Goal: Task Accomplishment & Management: Use online tool/utility

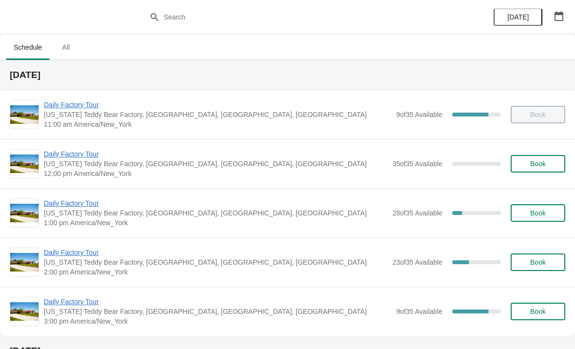
click at [102, 200] on span "Daily Factory Tour" at bounding box center [216, 203] width 344 height 10
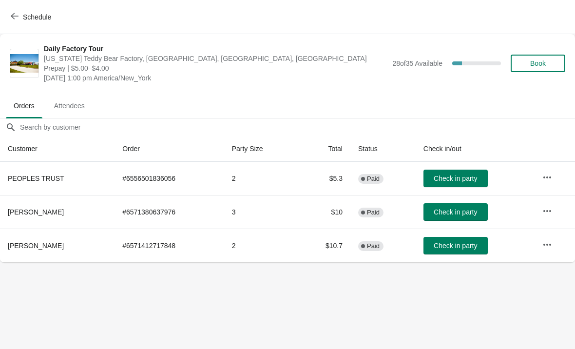
click at [17, 21] on span "button" at bounding box center [15, 16] width 8 height 9
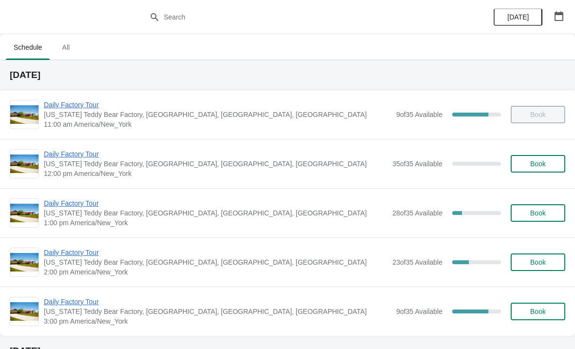
click at [83, 252] on span "Daily Factory Tour" at bounding box center [216, 253] width 344 height 10
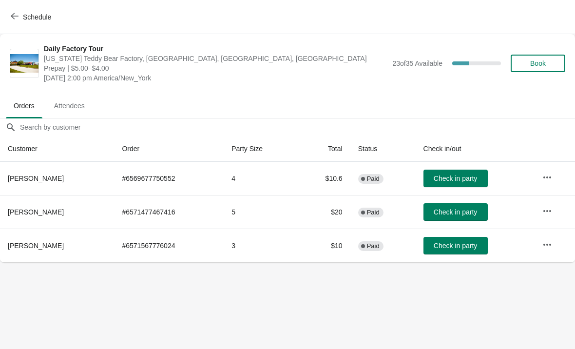
click at [19, 19] on span "Schedule" at bounding box center [32, 16] width 39 height 9
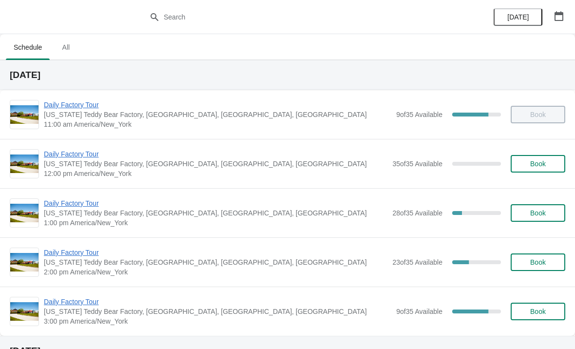
click at [89, 203] on span "Daily Factory Tour" at bounding box center [216, 203] width 344 height 10
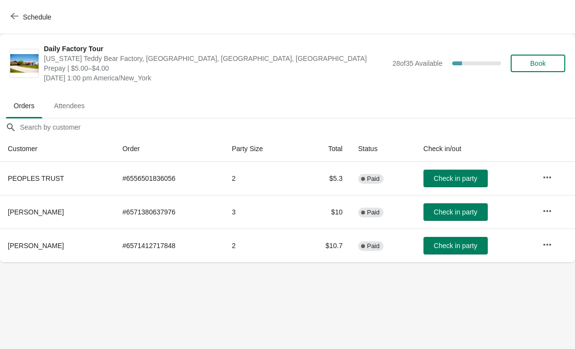
click at [464, 184] on button "Check in party" at bounding box center [456, 179] width 64 height 18
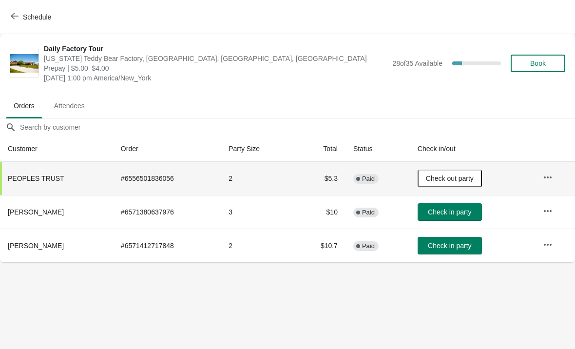
click at [452, 209] on span "Check in party" at bounding box center [449, 212] width 43 height 8
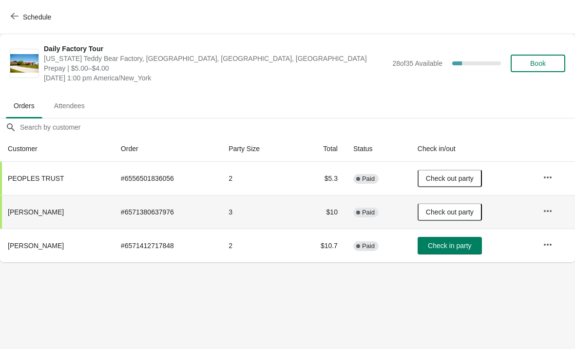
click at [429, 242] on button "Check in party" at bounding box center [450, 246] width 64 height 18
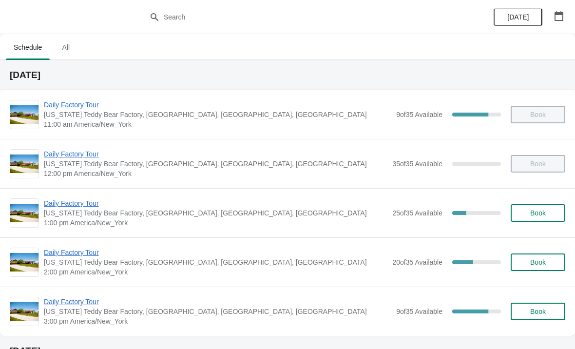
click at [59, 201] on span "Daily Factory Tour" at bounding box center [216, 203] width 344 height 10
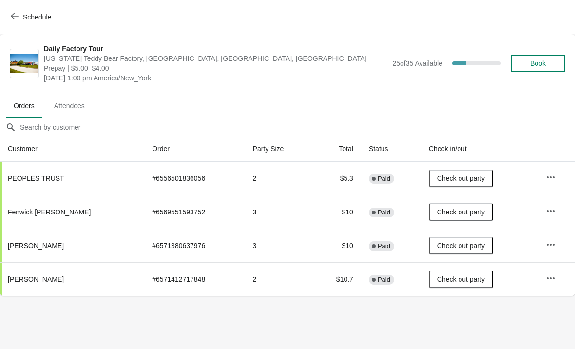
click at [8, 11] on button "Schedule" at bounding box center [32, 17] width 54 height 18
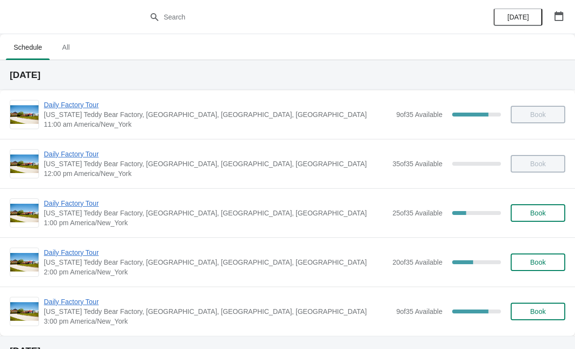
click at [66, 257] on span "Daily Factory Tour" at bounding box center [216, 253] width 344 height 10
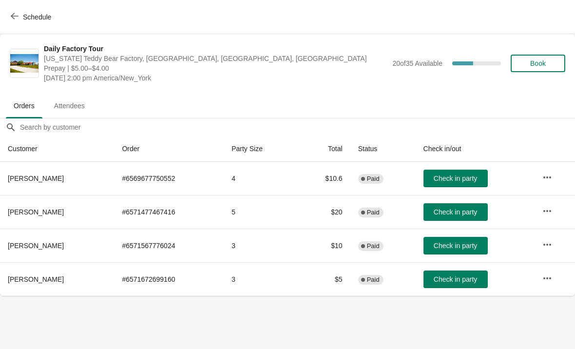
click at [11, 22] on button "Schedule" at bounding box center [32, 17] width 54 height 18
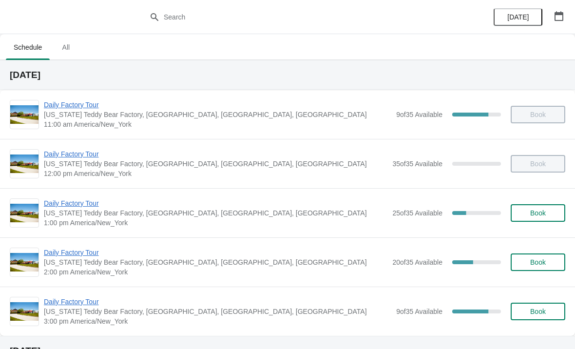
click at [3, 329] on div "Daily Factory Tour [US_STATE] Teddy Bear Factory, [GEOGRAPHIC_DATA], [GEOGRAPHI…" at bounding box center [287, 311] width 575 height 49
click at [62, 302] on span "Daily Factory Tour" at bounding box center [218, 302] width 348 height 10
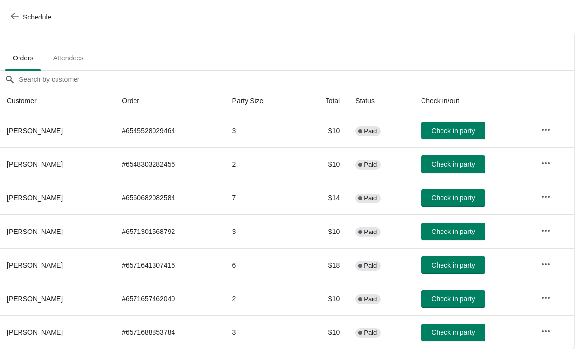
scroll to position [48, 0]
click at [10, 16] on button "Schedule" at bounding box center [32, 17] width 54 height 18
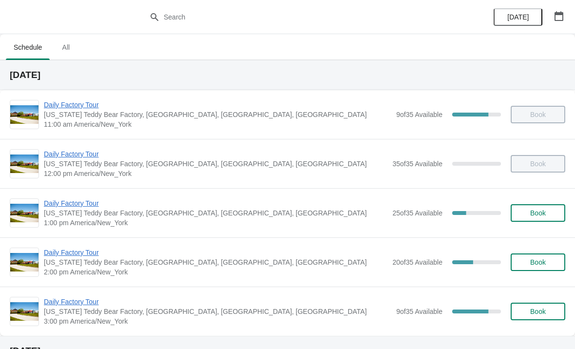
click at [64, 251] on span "Daily Factory Tour" at bounding box center [216, 253] width 344 height 10
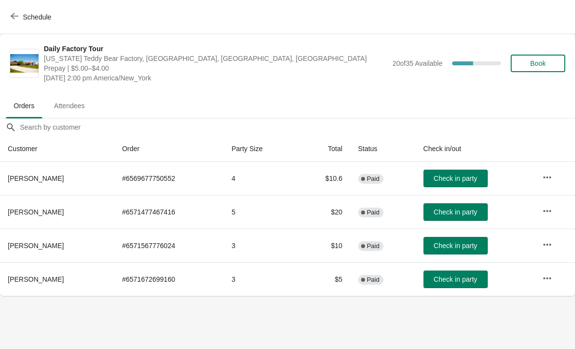
click at [22, 19] on span "Schedule" at bounding box center [32, 16] width 39 height 9
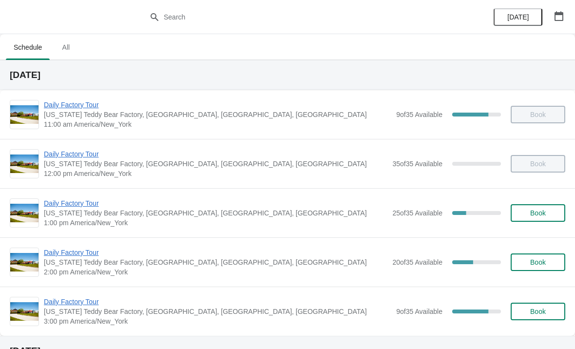
click at [78, 306] on span "Daily Factory Tour" at bounding box center [218, 302] width 348 height 10
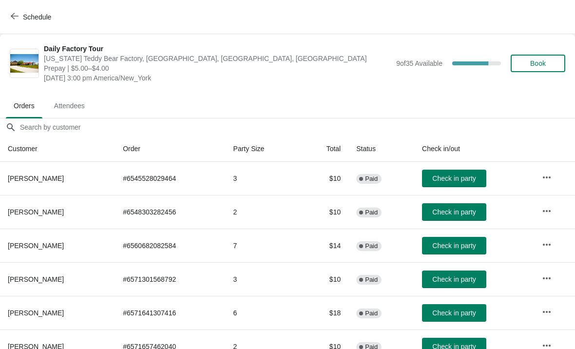
click at [551, 279] on icon "button" at bounding box center [547, 279] width 10 height 10
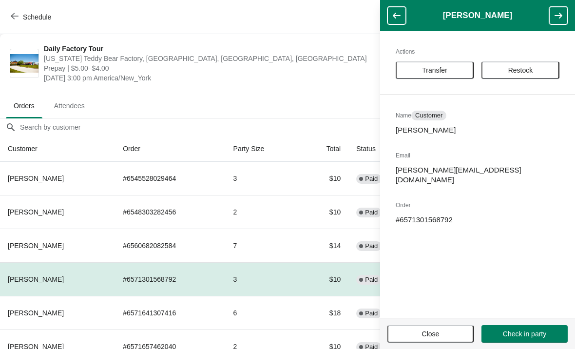
click at [447, 72] on span "Transfer" at bounding box center [434, 70] width 25 height 8
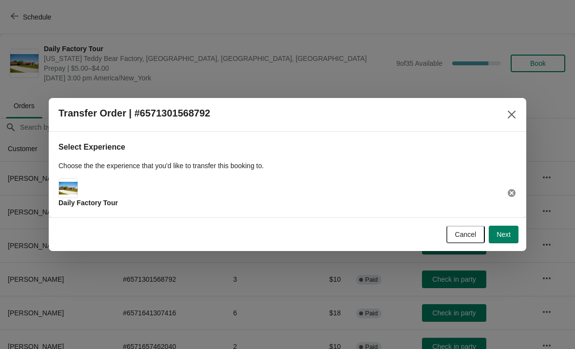
click at [511, 236] on button "Next" at bounding box center [504, 235] width 30 height 18
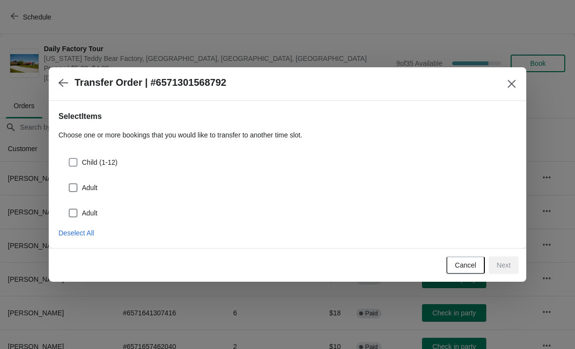
click at [77, 161] on span at bounding box center [73, 162] width 9 height 9
click at [69, 158] on input "Child (1-12)" at bounding box center [69, 158] width 0 height 0
checkbox input "true"
select select "Child (1-12)"
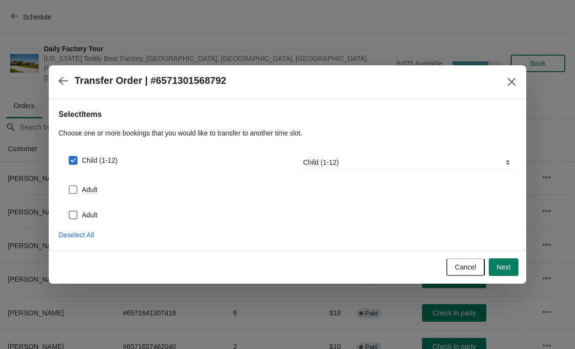
click at [78, 185] on span at bounding box center [73, 190] width 10 height 10
click at [69, 185] on input "Adult" at bounding box center [69, 185] width 0 height 0
checkbox input "true"
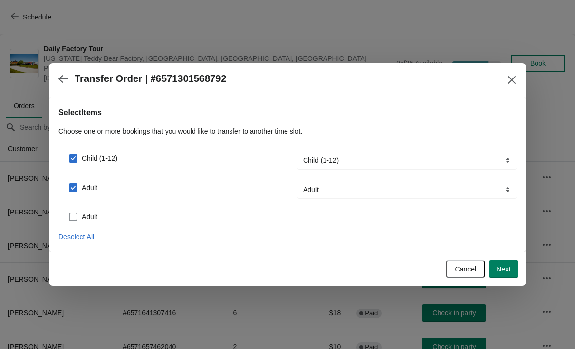
click at [76, 216] on span at bounding box center [73, 217] width 9 height 9
click at [69, 213] on input "Adult" at bounding box center [69, 213] width 0 height 0
checkbox input "true"
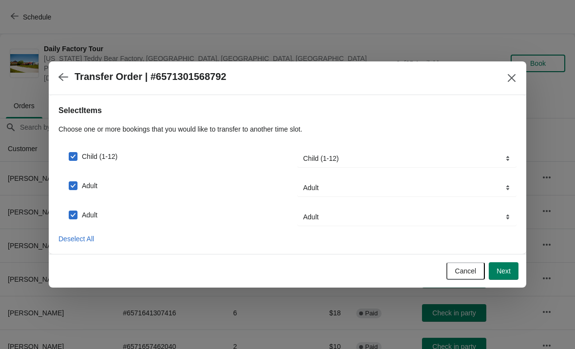
click at [509, 273] on span "Next" at bounding box center [504, 271] width 14 height 8
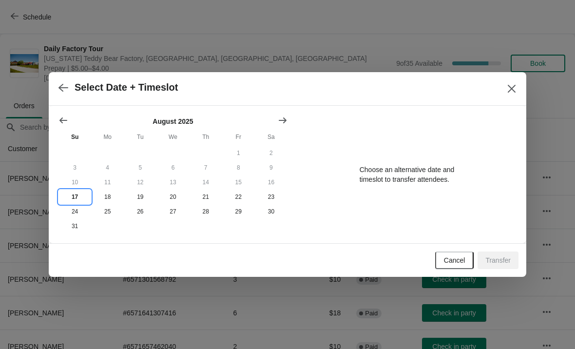
click at [74, 199] on button "17" at bounding box center [75, 197] width 33 height 15
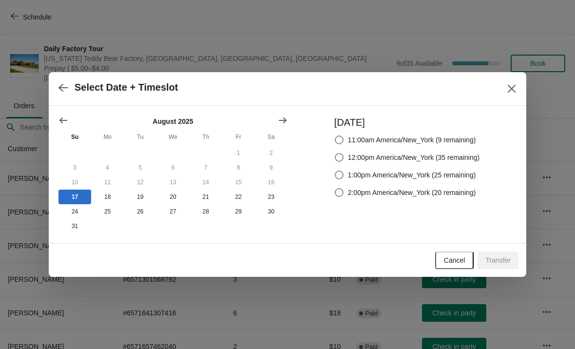
click at [335, 197] on label "2:00pm America/New_York (20 remaining)" at bounding box center [406, 193] width 142 height 14
click at [335, 189] on input "2:00pm America/New_York (20 remaining)" at bounding box center [335, 188] width 0 height 0
radio input "true"
click at [507, 263] on span "Transfer" at bounding box center [498, 261] width 25 height 8
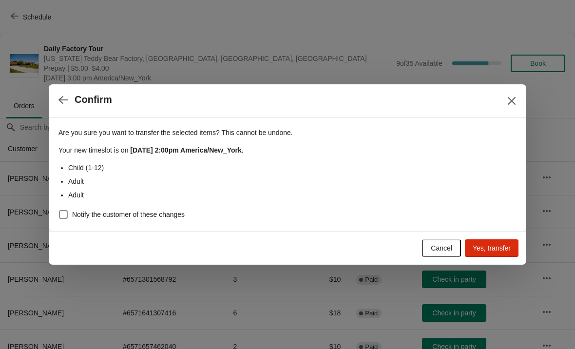
click at [498, 245] on span "Yes, transfer" at bounding box center [492, 248] width 38 height 8
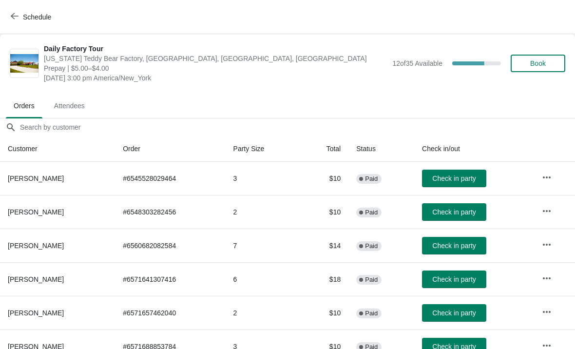
click at [5, 20] on button "Schedule" at bounding box center [32, 17] width 54 height 18
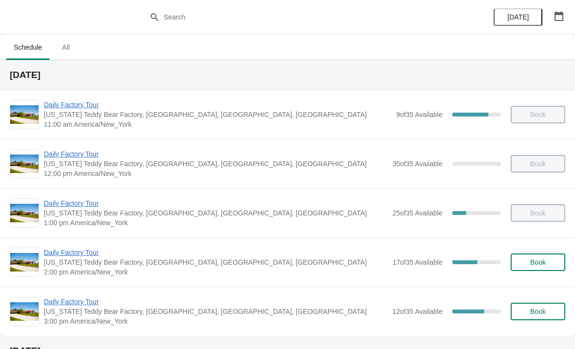
click at [67, 206] on span "Daily Factory Tour" at bounding box center [216, 203] width 344 height 10
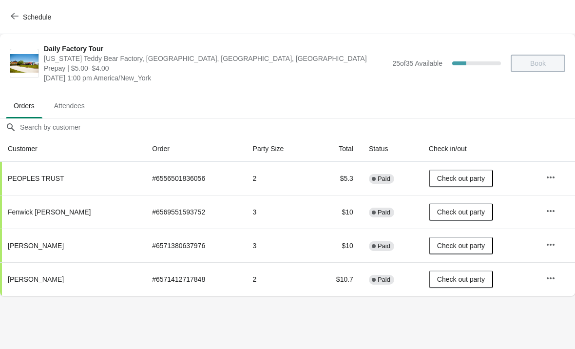
click at [13, 19] on icon "button" at bounding box center [15, 16] width 8 height 8
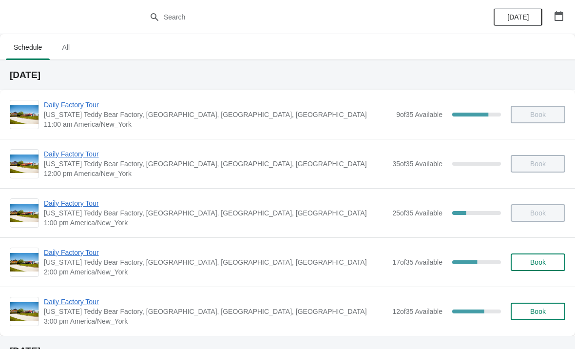
click at [44, 305] on span "Daily Factory Tour" at bounding box center [216, 302] width 344 height 10
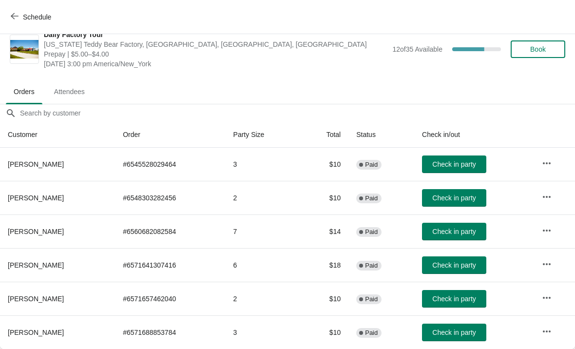
scroll to position [14, 0]
click at [8, 13] on button "Schedule" at bounding box center [32, 17] width 54 height 18
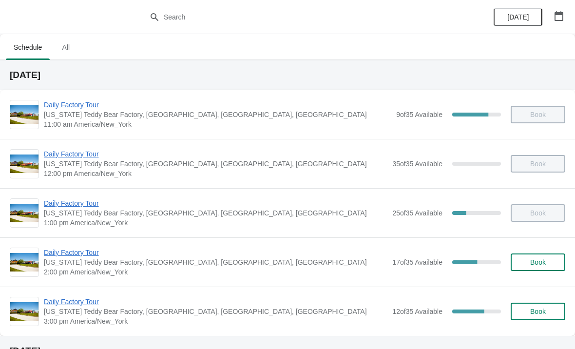
click at [68, 254] on span "Daily Factory Tour" at bounding box center [216, 253] width 344 height 10
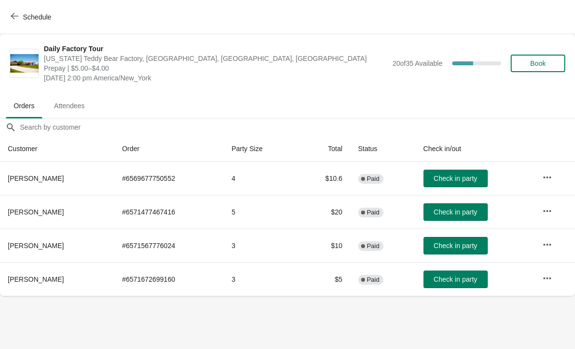
click at [24, 20] on span "Schedule" at bounding box center [37, 17] width 28 height 8
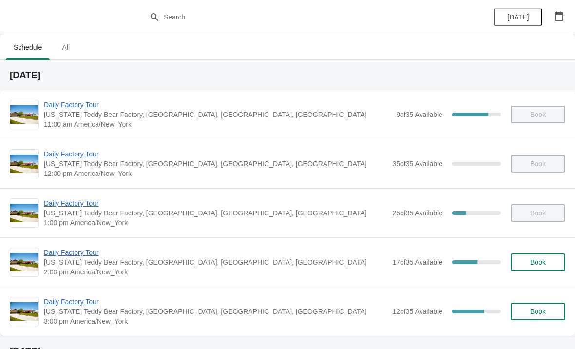
click at [71, 300] on span "Daily Factory Tour" at bounding box center [216, 302] width 344 height 10
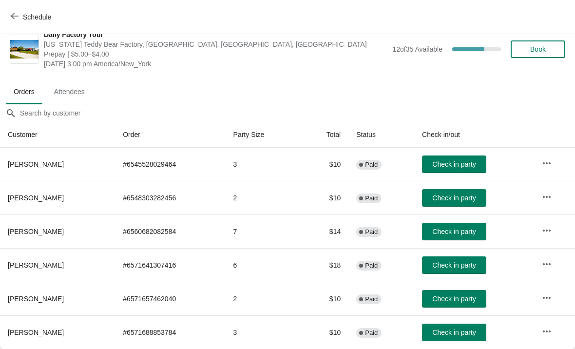
scroll to position [14, 0]
click at [13, 18] on icon "button" at bounding box center [15, 16] width 8 height 8
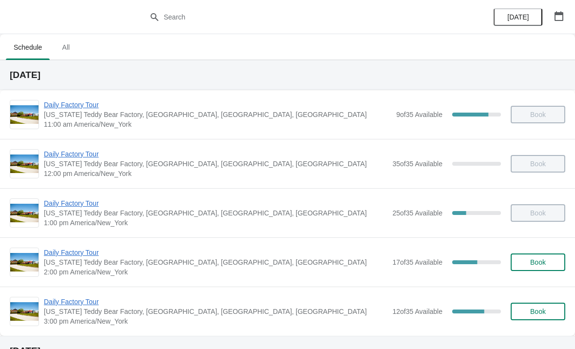
click at [55, 253] on span "Daily Factory Tour" at bounding box center [216, 253] width 344 height 10
click at [75, 303] on span "Daily Factory Tour" at bounding box center [216, 302] width 344 height 10
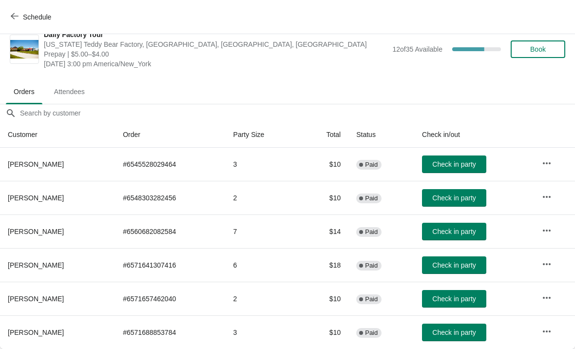
scroll to position [14, 0]
click at [21, 18] on span "Schedule" at bounding box center [32, 16] width 39 height 9
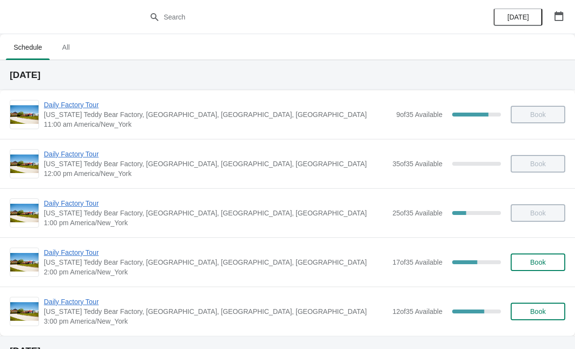
scroll to position [1, 0]
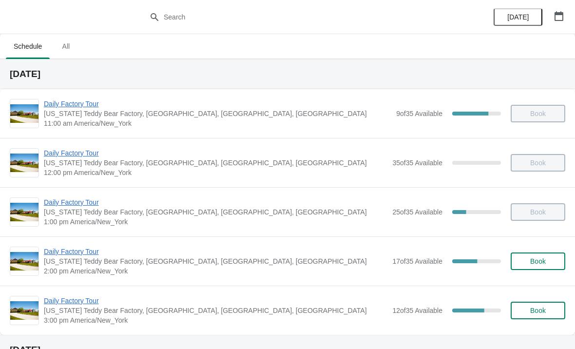
click at [62, 254] on span "Daily Factory Tour" at bounding box center [216, 252] width 344 height 10
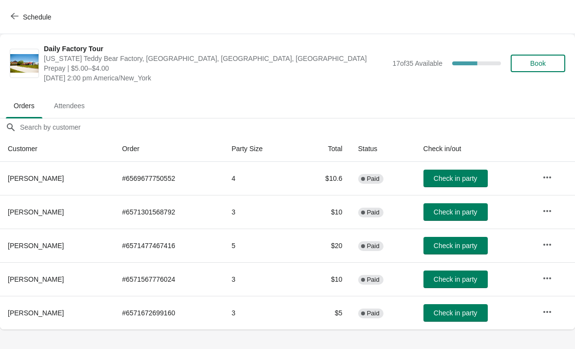
click at [469, 245] on span "Check in party" at bounding box center [455, 246] width 43 height 8
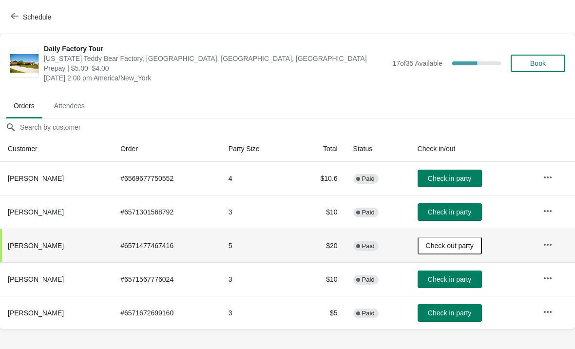
click at [458, 181] on span "Check in party" at bounding box center [449, 179] width 43 height 8
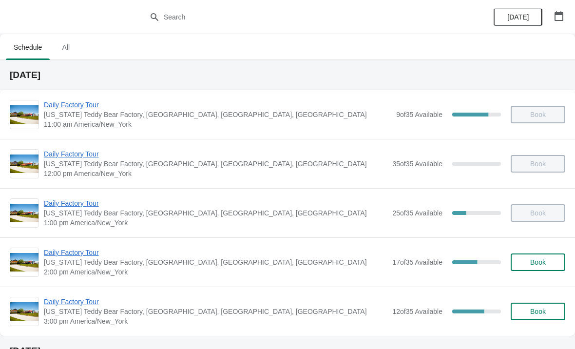
click at [98, 248] on span "Daily Factory Tour" at bounding box center [216, 253] width 344 height 10
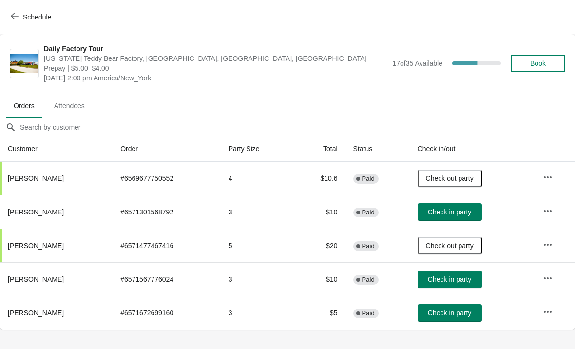
click at [460, 284] on button "Check in party" at bounding box center [450, 280] width 64 height 18
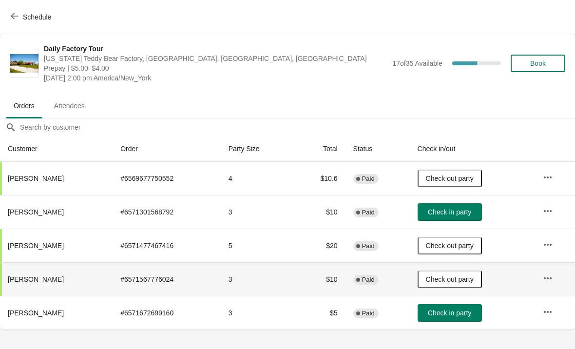
click at [447, 216] on span "Check in party" at bounding box center [449, 212] width 43 height 8
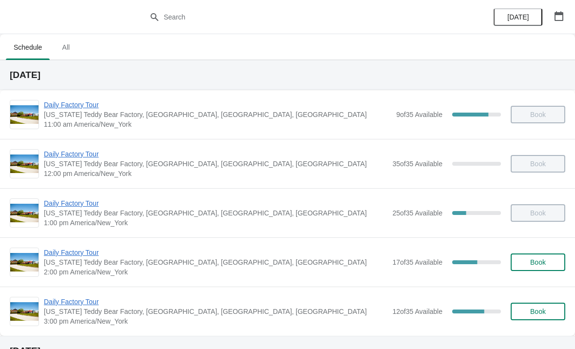
click at [70, 254] on span "Daily Factory Tour" at bounding box center [216, 253] width 344 height 10
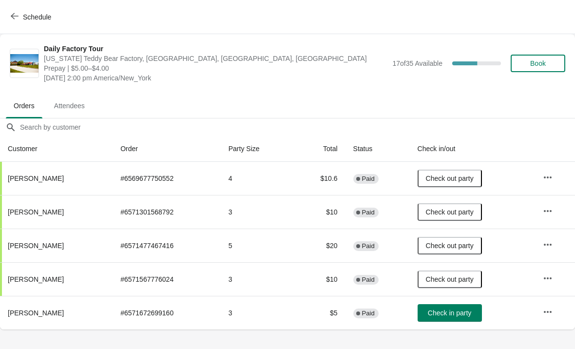
click at [14, 20] on icon "button" at bounding box center [15, 16] width 8 height 8
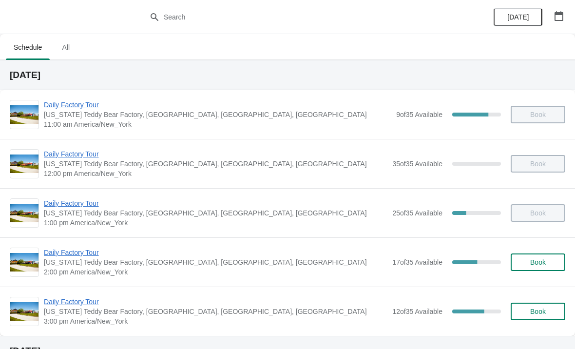
click at [84, 253] on span "Daily Factory Tour" at bounding box center [216, 253] width 344 height 10
click at [84, 263] on span "[US_STATE] Teddy Bear Factory, [GEOGRAPHIC_DATA], [GEOGRAPHIC_DATA], [GEOGRAPHI…" at bounding box center [216, 262] width 344 height 10
click at [93, 251] on span "Daily Factory Tour" at bounding box center [216, 253] width 344 height 10
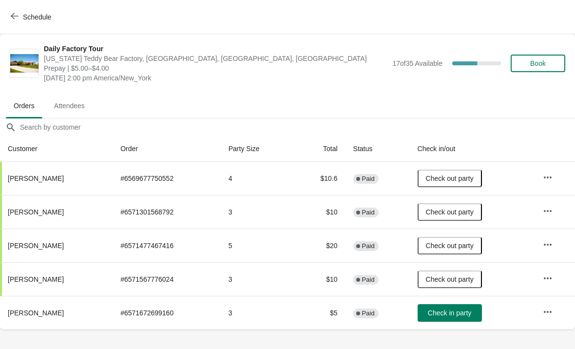
click at [472, 312] on span "Check in party" at bounding box center [449, 313] width 43 height 8
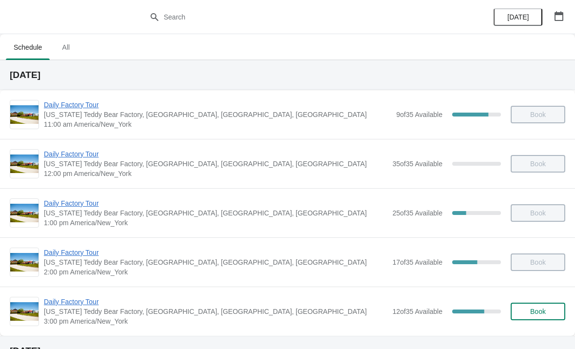
click at [64, 301] on span "Daily Factory Tour" at bounding box center [216, 302] width 344 height 10
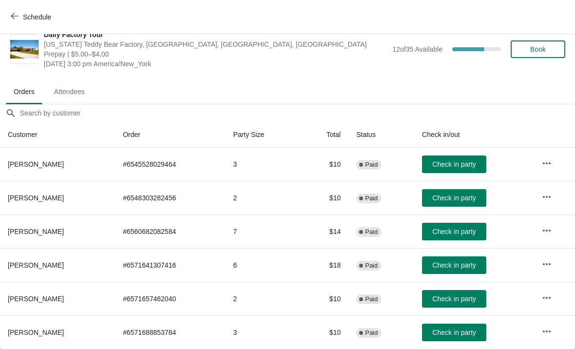
scroll to position [14, 0]
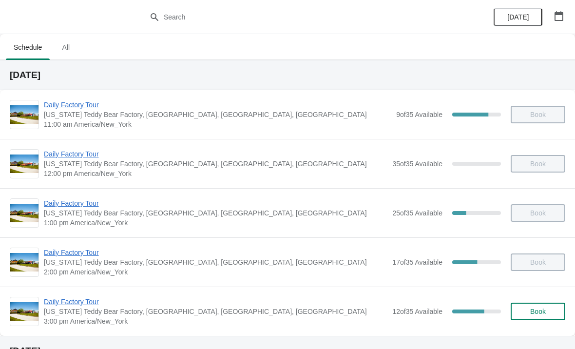
click at [80, 302] on span "Daily Factory Tour" at bounding box center [216, 302] width 344 height 10
click at [60, 306] on span "Daily Factory Tour" at bounding box center [216, 302] width 344 height 10
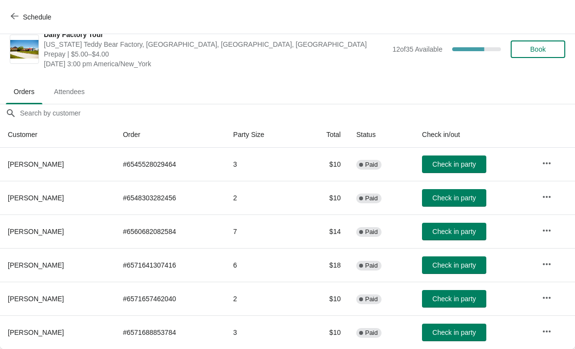
scroll to position [14, 0]
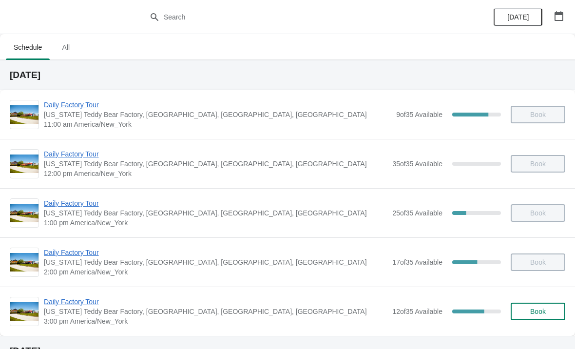
click at [101, 300] on span "Daily Factory Tour" at bounding box center [216, 302] width 344 height 10
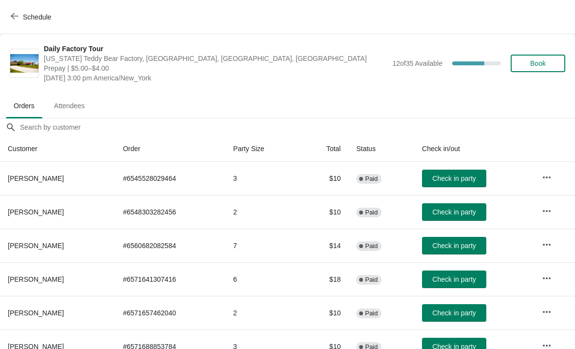
click at [450, 315] on span "Check in party" at bounding box center [454, 313] width 43 height 8
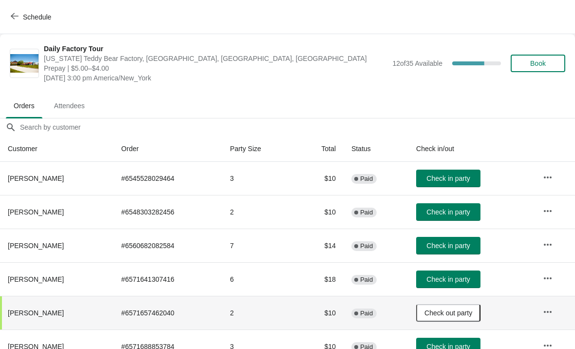
click at [458, 347] on span "Check in party" at bounding box center [448, 347] width 43 height 8
